Goal: Task Accomplishment & Management: Complete application form

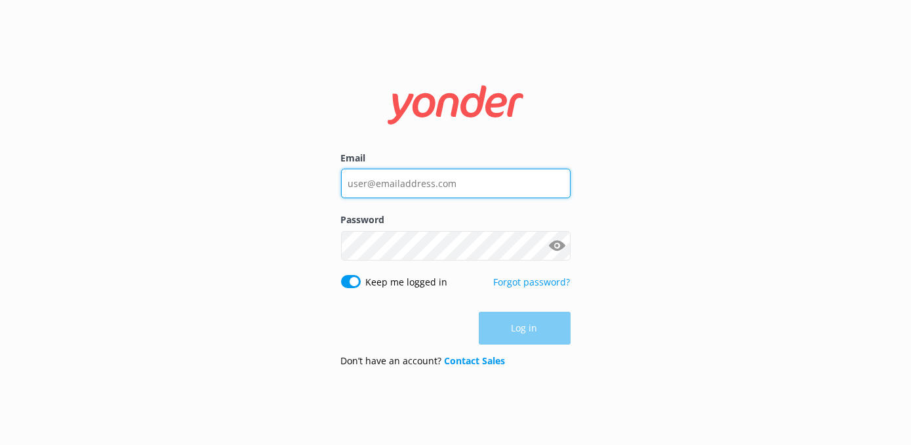
type input "[EMAIL_ADDRESS][PERSON_NAME][DOMAIN_NAME]"
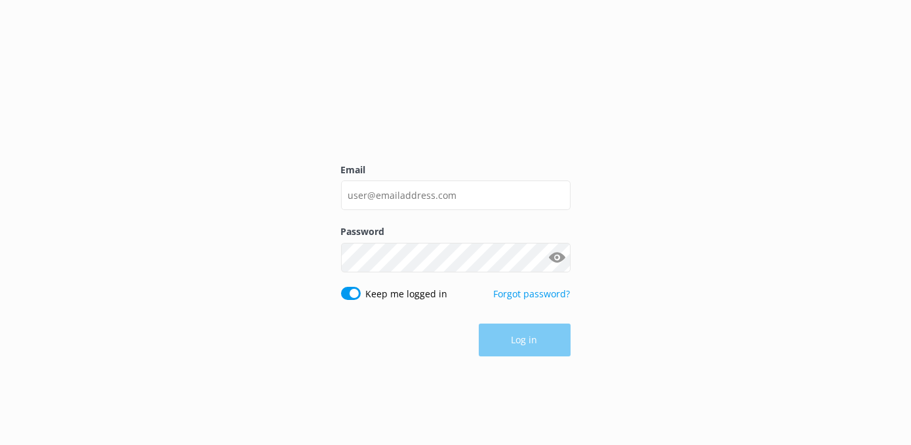
type input "[EMAIL_ADDRESS][PERSON_NAME][DOMAIN_NAME]"
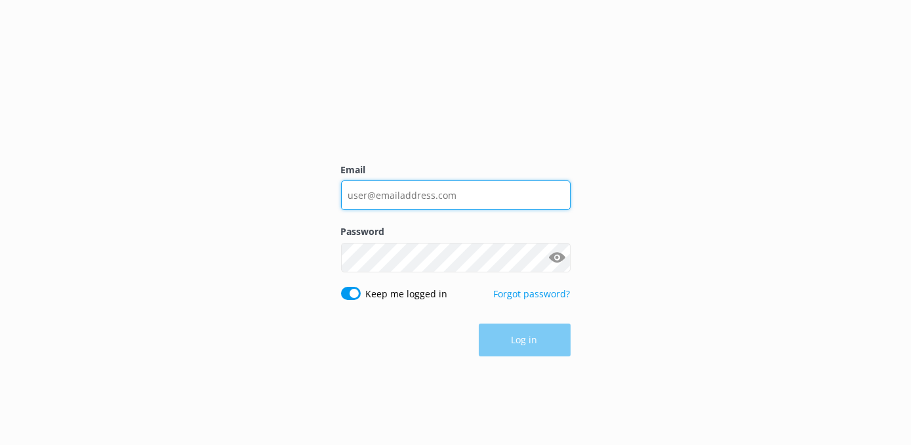
type input "[EMAIL_ADDRESS][PERSON_NAME][DOMAIN_NAME]"
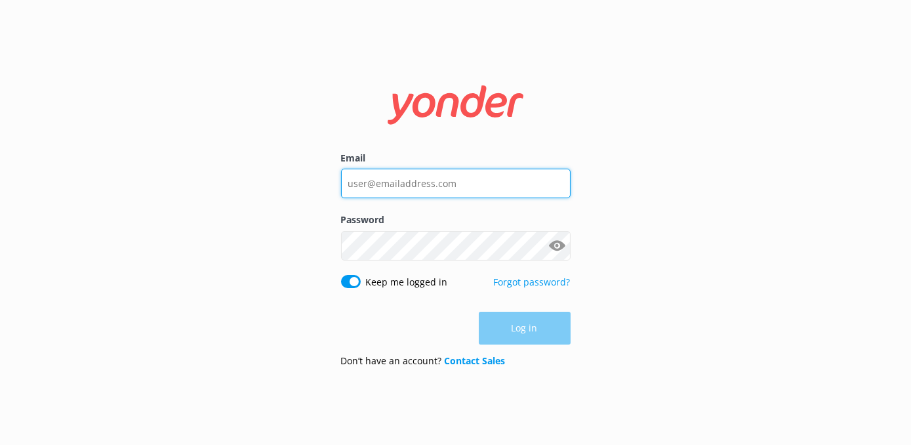
type input "[EMAIL_ADDRESS][PERSON_NAME][DOMAIN_NAME]"
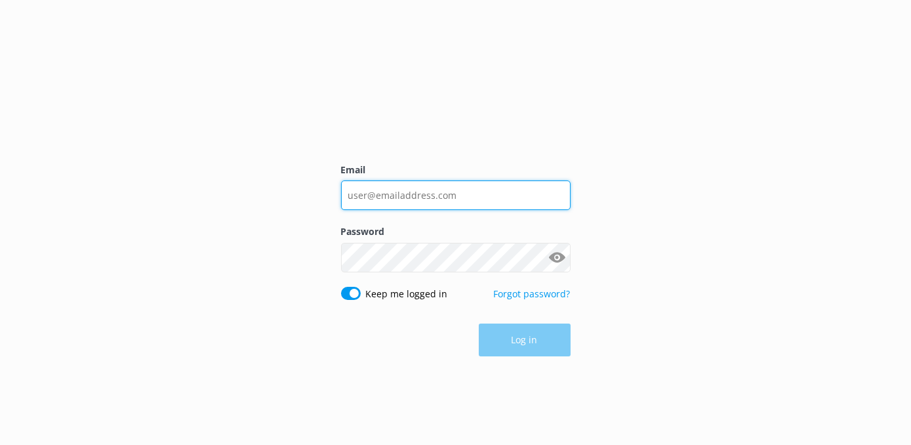
type input "[EMAIL_ADDRESS][PERSON_NAME][DOMAIN_NAME]"
